Goal: Participate in discussion: Engage in conversation with other users on a specific topic

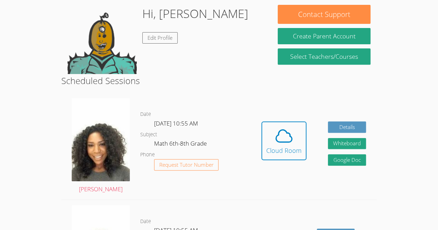
scroll to position [132, 0]
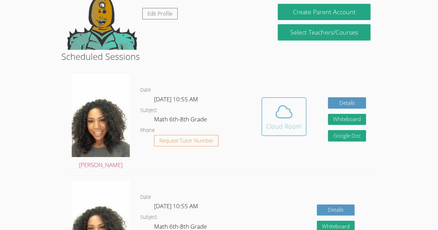
click at [284, 123] on div "Cloud Room" at bounding box center [283, 127] width 35 height 10
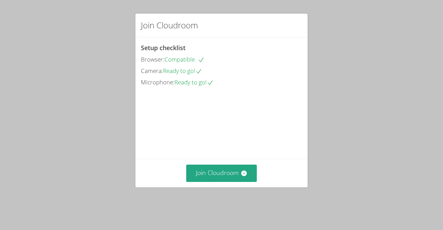
click at [224, 172] on div "Join Cloudroom" at bounding box center [221, 173] width 172 height 28
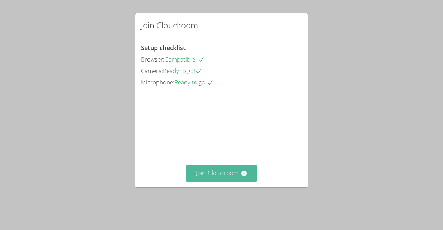
click at [222, 182] on button "Join Cloudroom" at bounding box center [221, 173] width 71 height 17
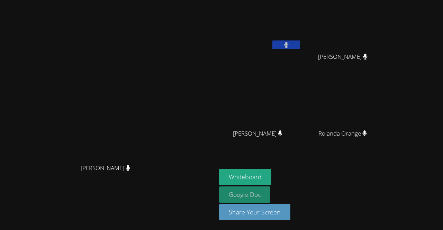
click at [270, 188] on link "Google Doc" at bounding box center [244, 195] width 51 height 16
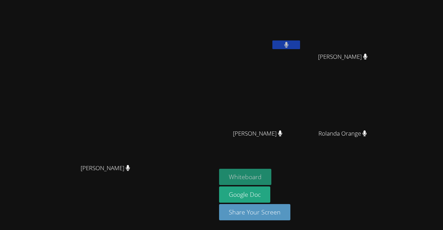
click at [271, 173] on button "Whiteboard" at bounding box center [245, 177] width 52 height 16
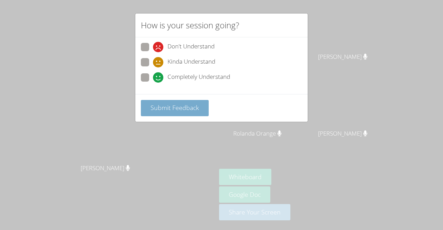
click at [197, 105] on span "Submit Feedback" at bounding box center [175, 108] width 48 height 8
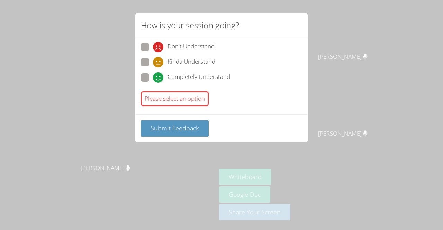
click at [211, 131] on div "Submit Feedback" at bounding box center [221, 129] width 161 height 16
click at [193, 130] on span "Submit Feedback" at bounding box center [175, 128] width 48 height 8
click at [185, 134] on button "Submit Feedback" at bounding box center [175, 129] width 68 height 16
click at [195, 133] on button "Submit Feedback" at bounding box center [175, 129] width 68 height 16
click at [199, 143] on div "How is your session going? Don't Understand Kinda Understand Completely Underst…" at bounding box center [221, 115] width 443 height 230
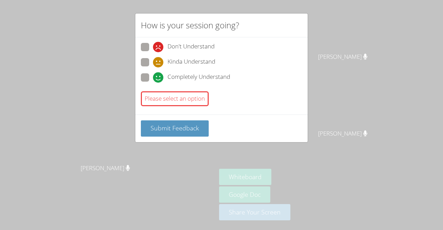
click at [192, 157] on div "How is your session going? Don't Understand Kinda Understand Completely Underst…" at bounding box center [221, 115] width 443 height 230
click at [186, 91] on div "Please select an option" at bounding box center [175, 98] width 68 height 15
click at [180, 127] on span "Submit Feedback" at bounding box center [175, 128] width 48 height 8
click at [151, 132] on button "Submit Feedback" at bounding box center [175, 129] width 68 height 16
click at [161, 127] on span "Submit Feedback" at bounding box center [175, 128] width 48 height 8
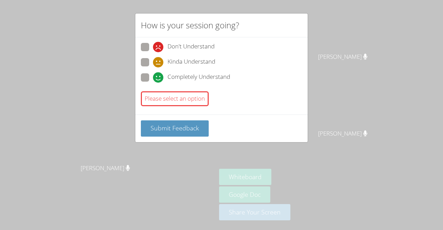
click at [188, 76] on span "Completely Understand" at bounding box center [199, 77] width 63 height 10
click at [159, 76] on input "Completely Understand" at bounding box center [156, 76] width 6 height 6
radio input "true"
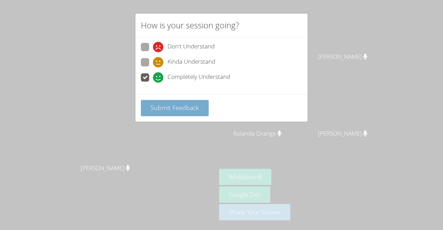
click at [185, 114] on button "Submit Feedback" at bounding box center [175, 108] width 68 height 16
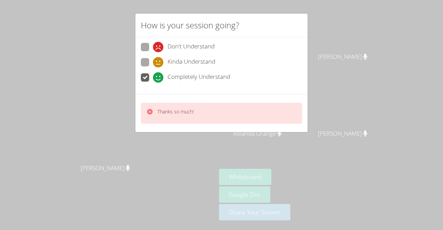
click at [192, 125] on div "Thanks so much!" at bounding box center [221, 113] width 172 height 38
click at [213, 113] on div "Thanks so much!" at bounding box center [221, 113] width 161 height 21
click at [223, 117] on div "Thanks so much!" at bounding box center [221, 113] width 161 height 21
click at [98, 109] on div "How is your session going? Don't Understand Kinda Understand Completely Underst…" at bounding box center [221, 115] width 443 height 230
click at [93, 109] on div "How is your session going? Don't Understand Kinda Understand Completely Underst…" at bounding box center [221, 115] width 443 height 230
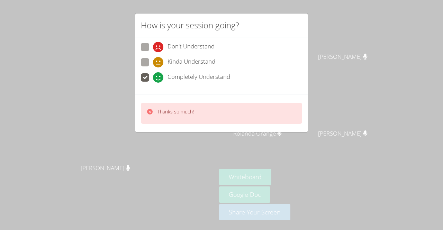
click at [104, 114] on div "How is your session going? Don't Understand Kinda Understand Completely Underst…" at bounding box center [221, 115] width 443 height 230
click at [118, 121] on div "How is your session going? Don't Understand Kinda Understand Completely Underst…" at bounding box center [221, 115] width 443 height 230
click at [196, 173] on div "How is your session going? Don't Understand Kinda Understand Completely Underst…" at bounding box center [221, 115] width 443 height 230
click at [210, 160] on div "How is your session going? Don't Understand Kinda Understand Completely Underst…" at bounding box center [221, 115] width 443 height 230
click at [377, 161] on div "How is your session going? Don't Understand Kinda Understand Completely Underst…" at bounding box center [221, 115] width 443 height 230
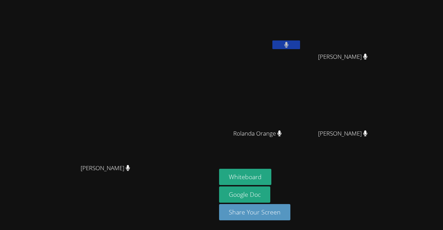
click at [383, 166] on aside "Christelle Renonce Max-Welson Mathieu Max-Welson Mathieu Rolanda Orange Rolanda…" at bounding box center [302, 115] width 173 height 230
